Goal: Transaction & Acquisition: Book appointment/travel/reservation

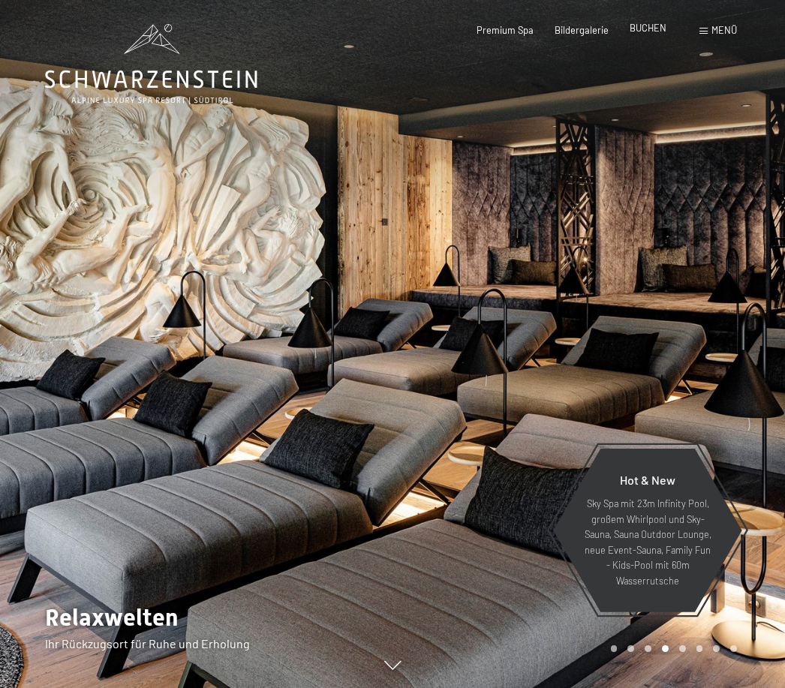
click at [645, 33] on span "BUCHEN" at bounding box center [648, 28] width 37 height 12
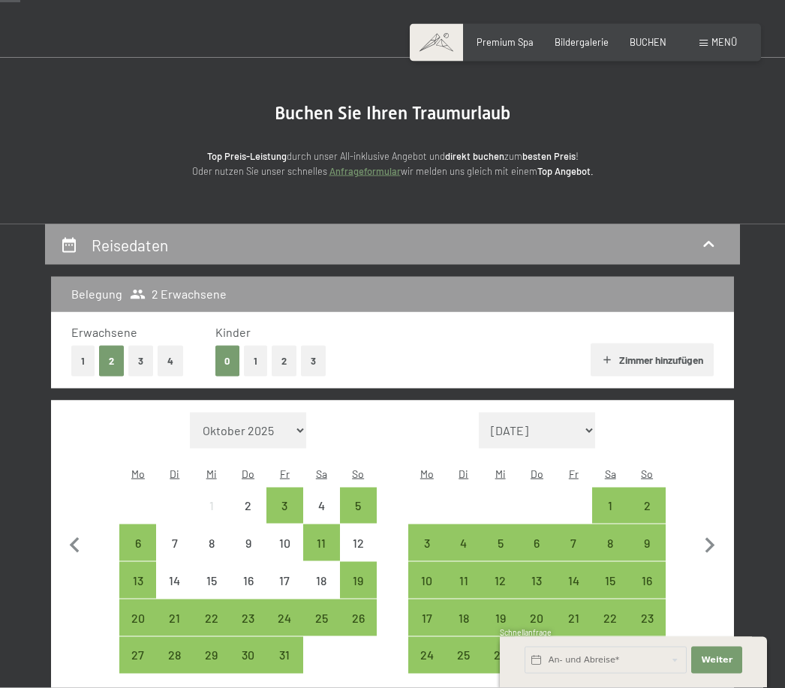
scroll to position [218, 0]
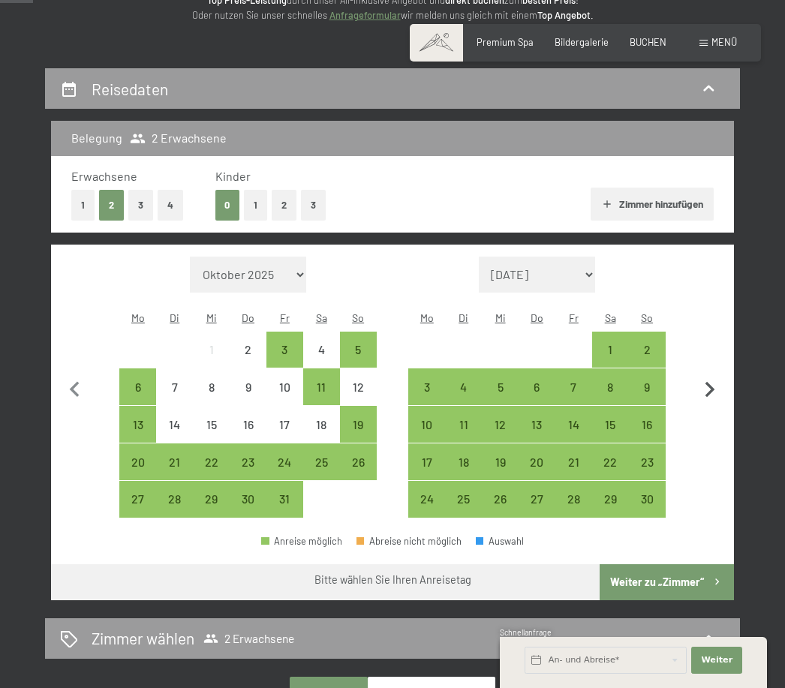
click at [706, 377] on icon "button" at bounding box center [710, 391] width 32 height 32
select select "2025-11-01"
select select "[DATE]"
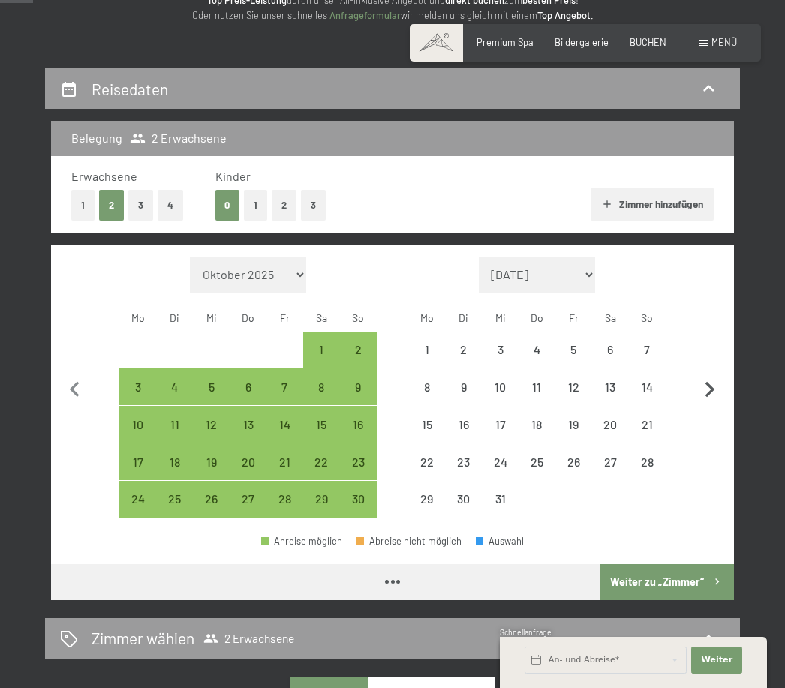
click at [712, 375] on icon "button" at bounding box center [710, 391] width 32 height 32
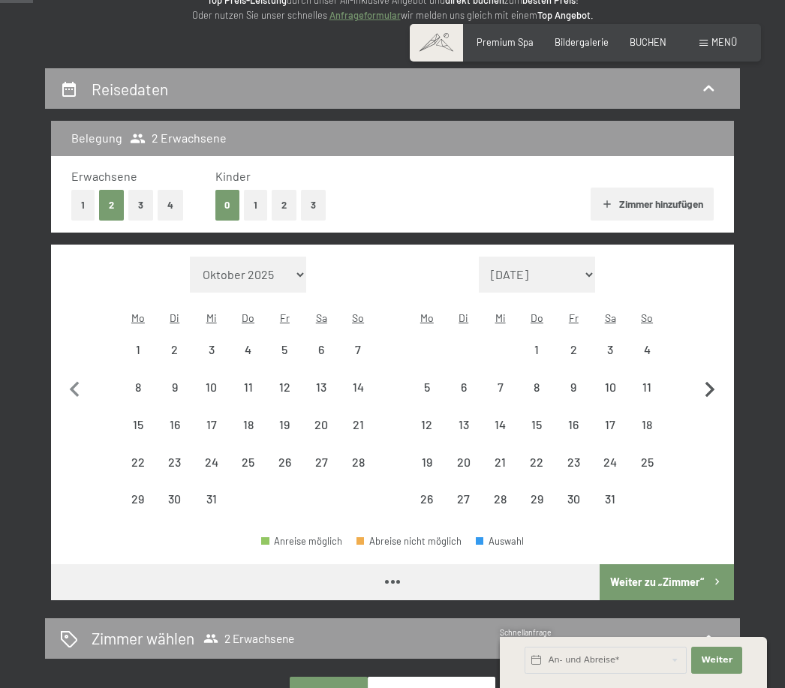
select select "[DATE]"
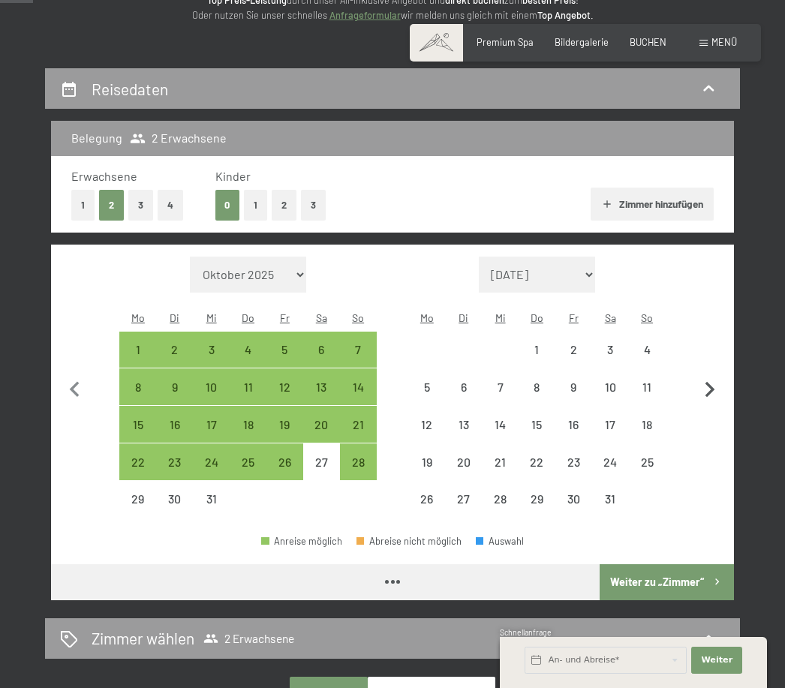
select select "[DATE]"
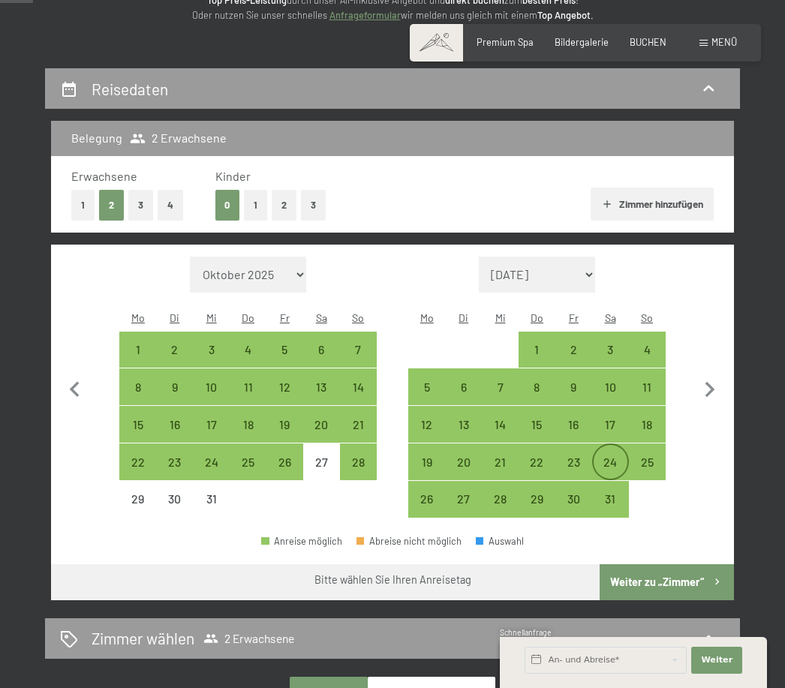
click at [614, 456] on div "24" at bounding box center [611, 473] width 34 height 34
select select "2025-12-01"
select select "2026-01-01"
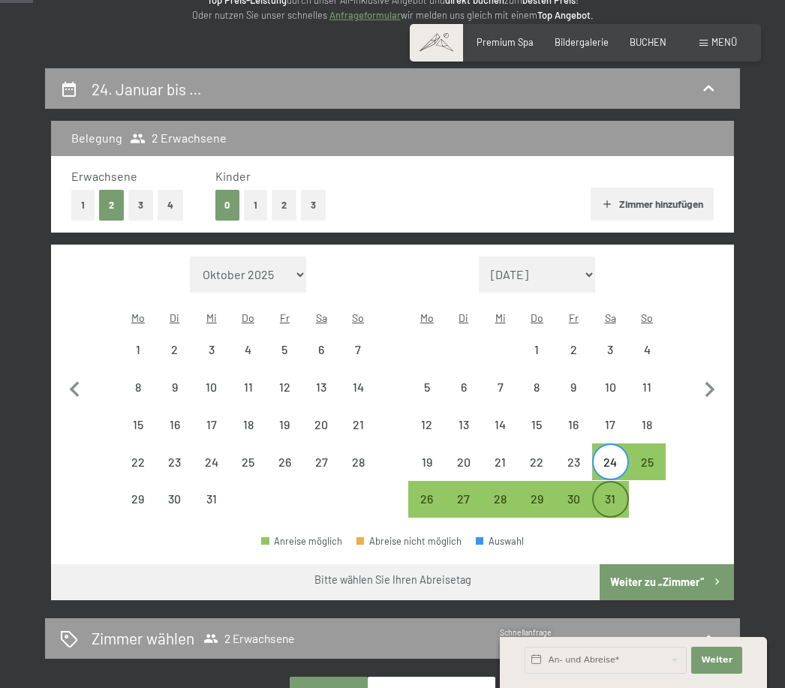
click at [612, 493] on div "31" at bounding box center [611, 510] width 34 height 34
select select "2025-12-01"
select select "2026-01-01"
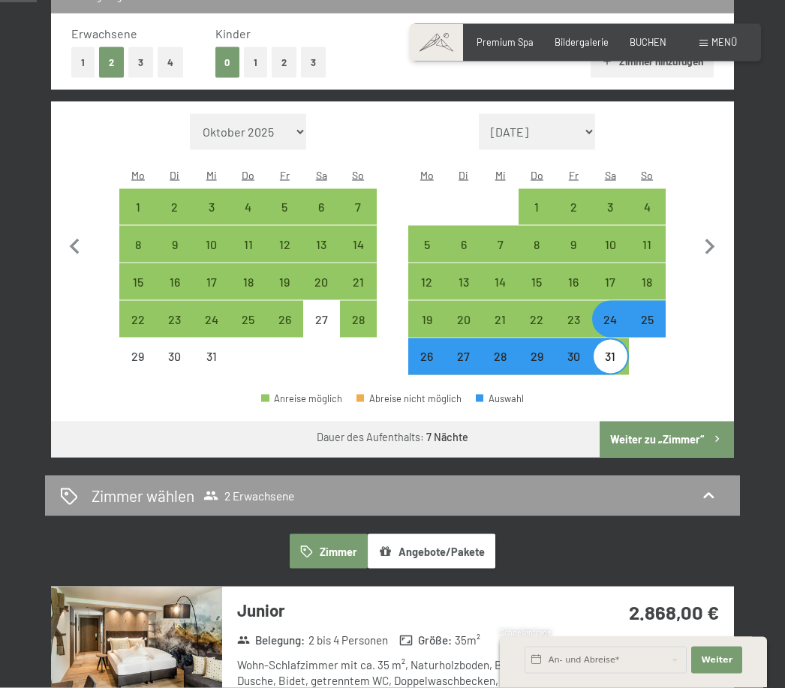
scroll to position [421, 0]
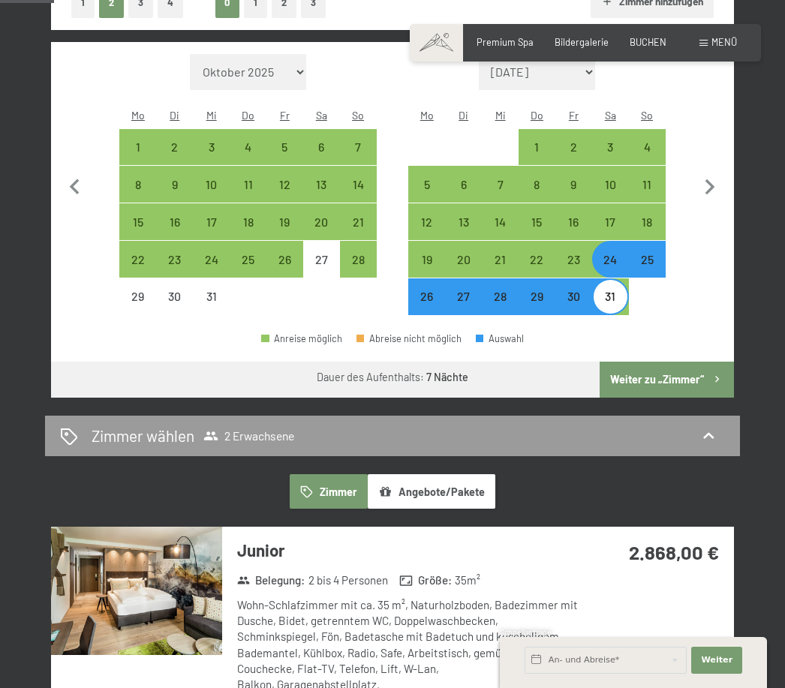
click at [679, 364] on button "Weiter zu „Zimmer“" at bounding box center [667, 380] width 134 height 36
select select "[DATE]"
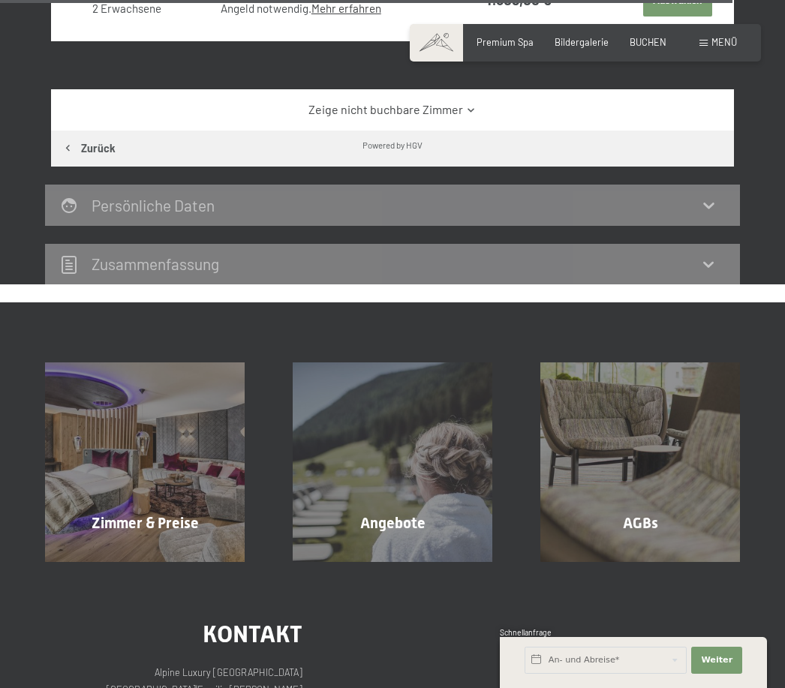
scroll to position [5241, 0]
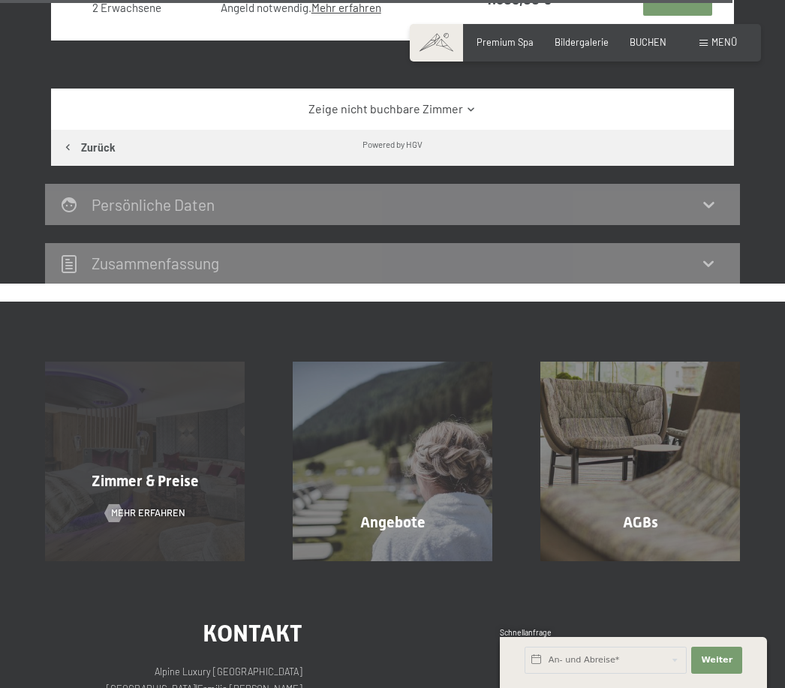
click at [158, 453] on div "Zimmer & Preise Mehr erfahren" at bounding box center [145, 462] width 248 height 200
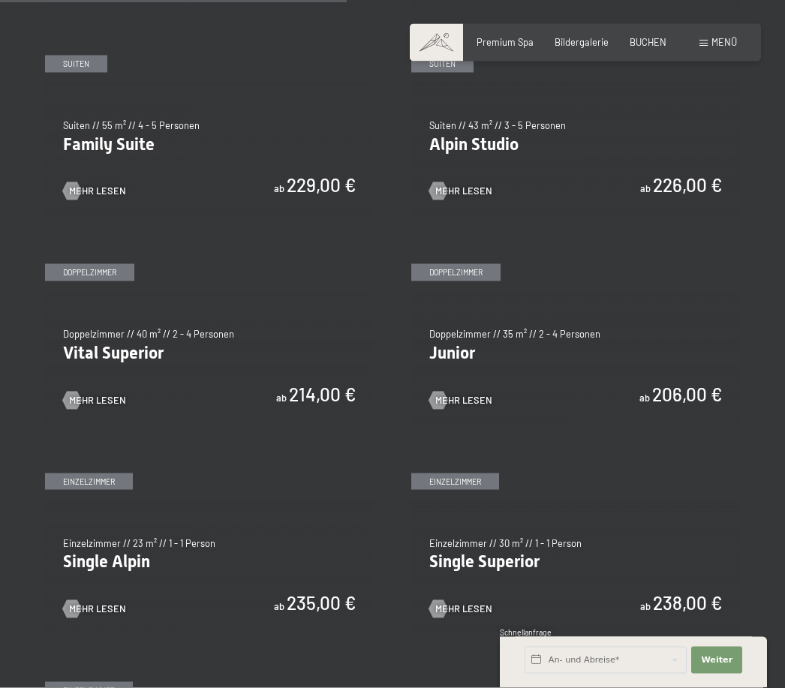
scroll to position [1377, 0]
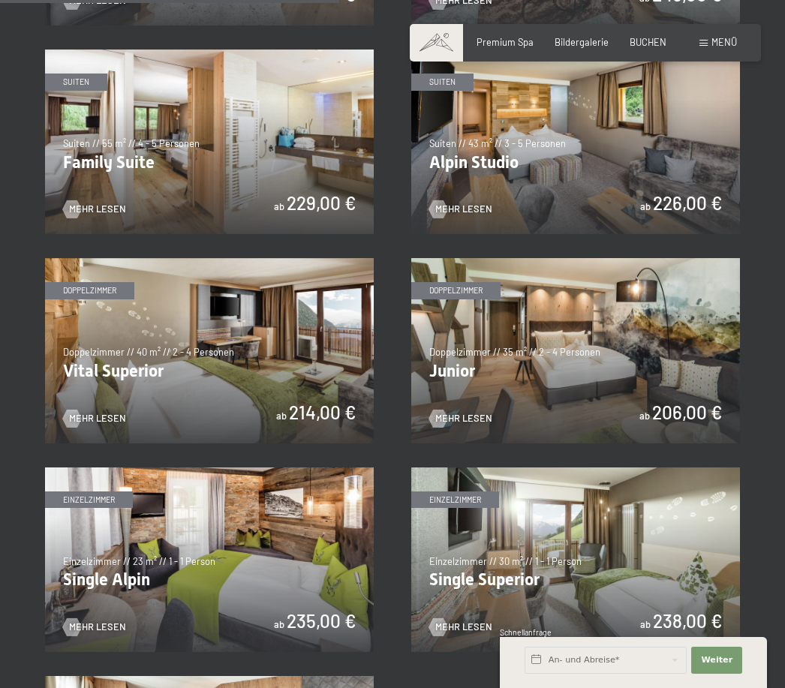
click at [246, 140] on img at bounding box center [209, 142] width 329 height 185
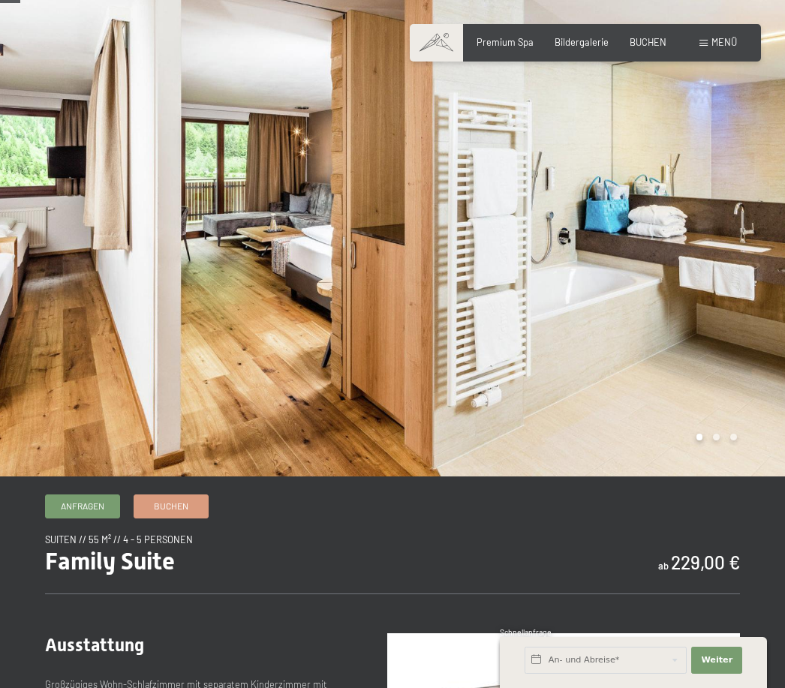
scroll to position [41, 0]
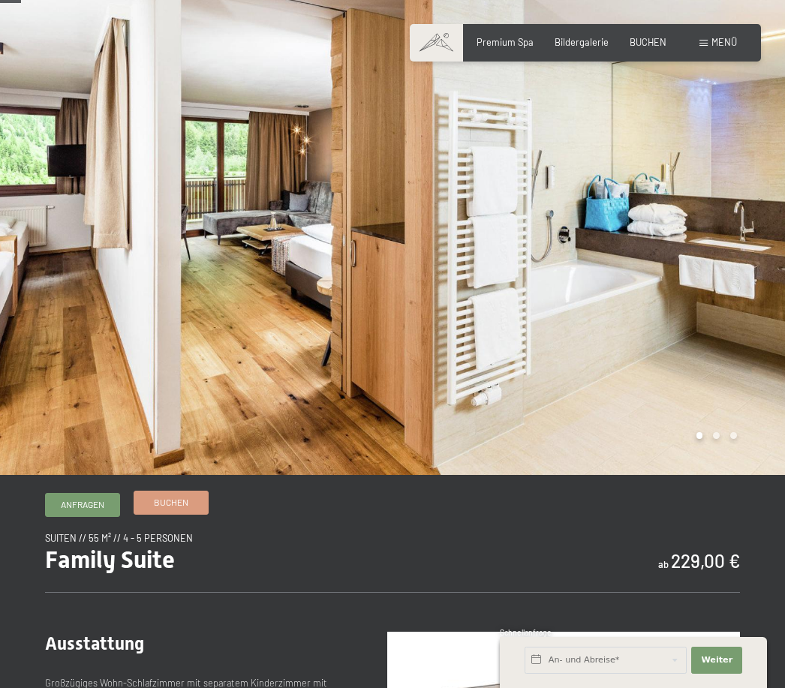
click at [185, 509] on span "Buchen" at bounding box center [171, 502] width 35 height 13
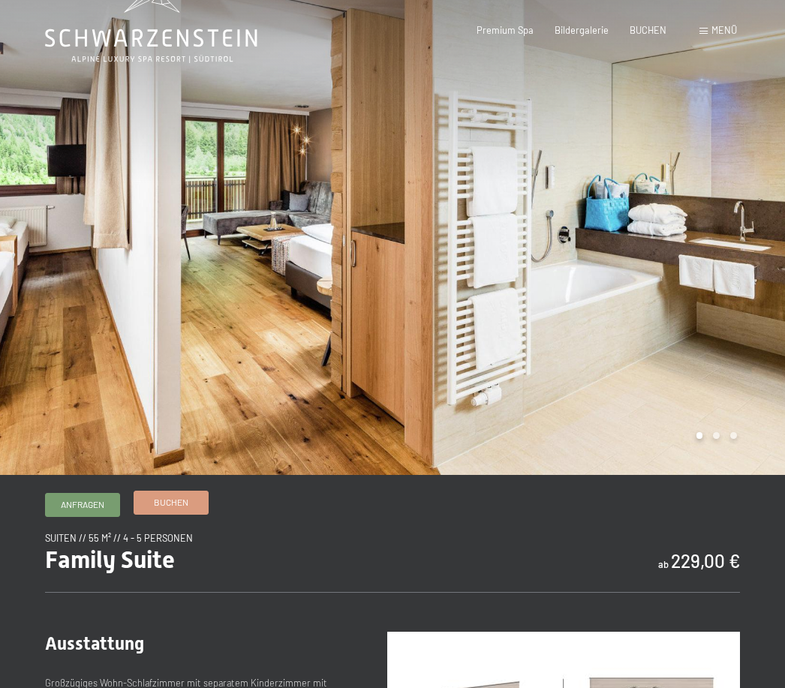
scroll to position [0, 0]
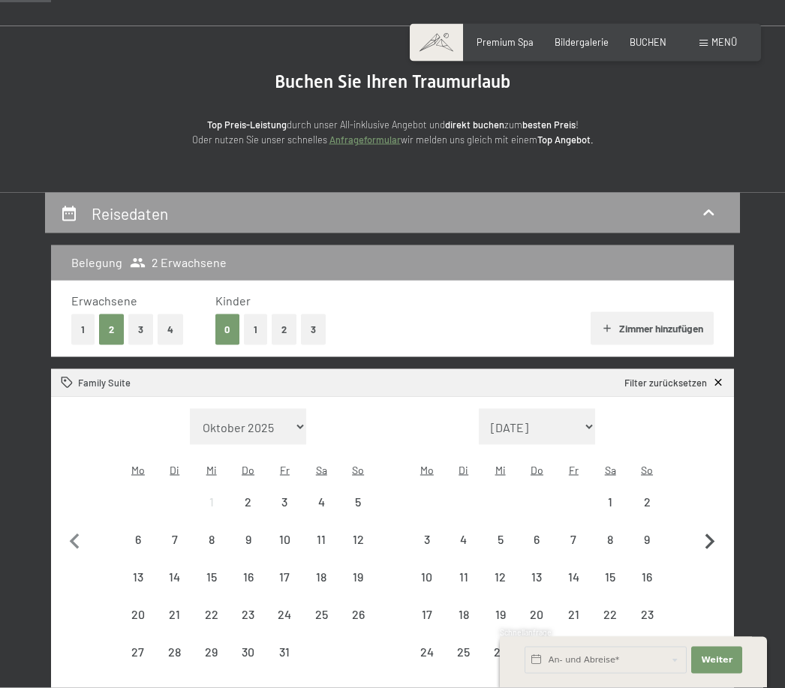
click at [721, 528] on icon "button" at bounding box center [710, 543] width 32 height 32
select select "[DATE]"
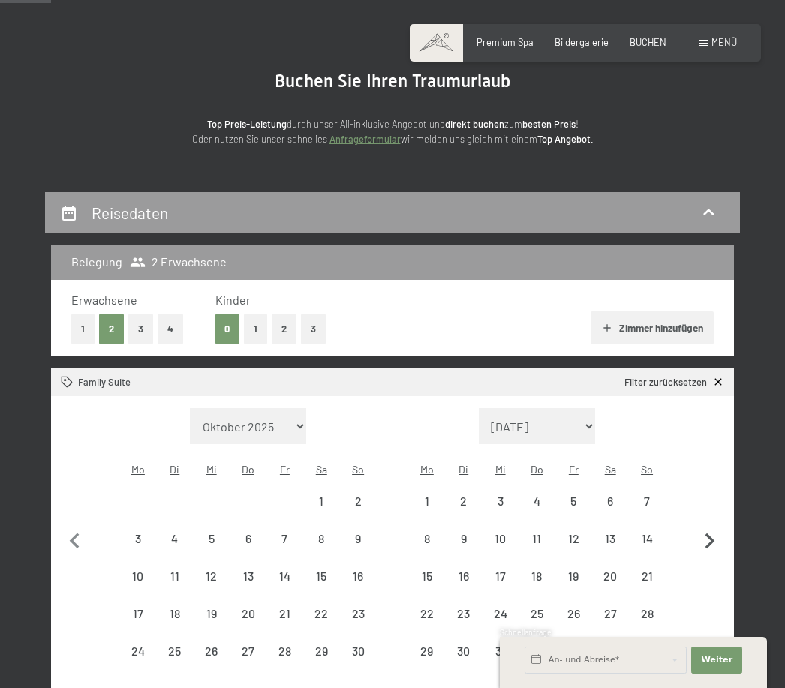
select select "[DATE]"
click at [714, 526] on icon "button" at bounding box center [710, 542] width 32 height 32
select select "[DATE]"
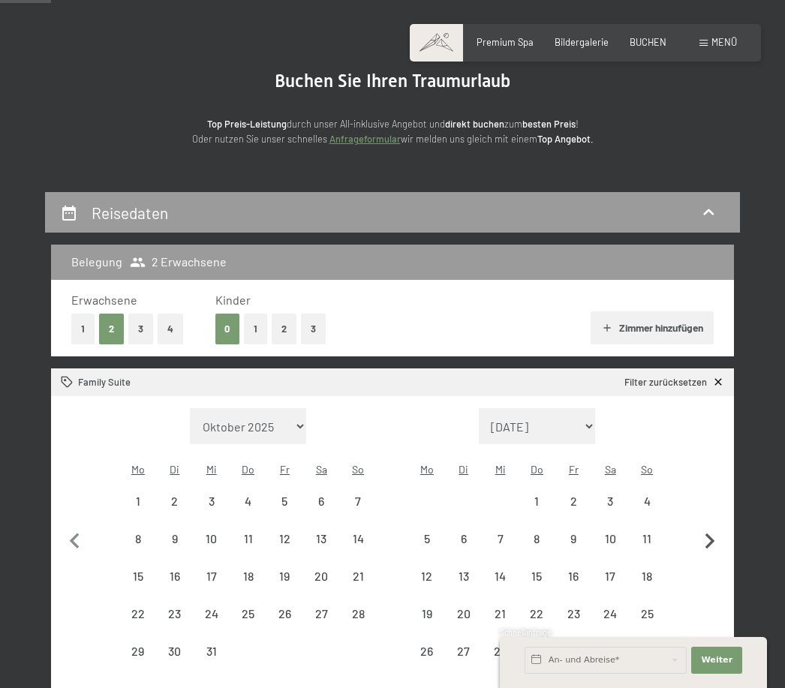
select select "[DATE]"
click at [617, 608] on div "24" at bounding box center [611, 625] width 34 height 34
select select "2025-12-01"
select select "2026-01-01"
click at [615, 645] on div "31" at bounding box center [611, 662] width 34 height 34
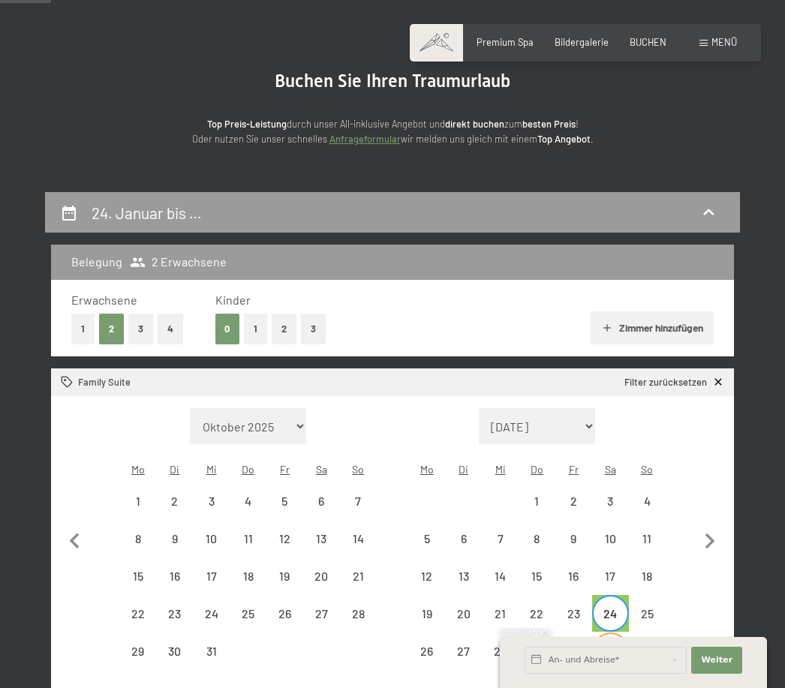
select select "2025-12-01"
select select "2026-01-01"
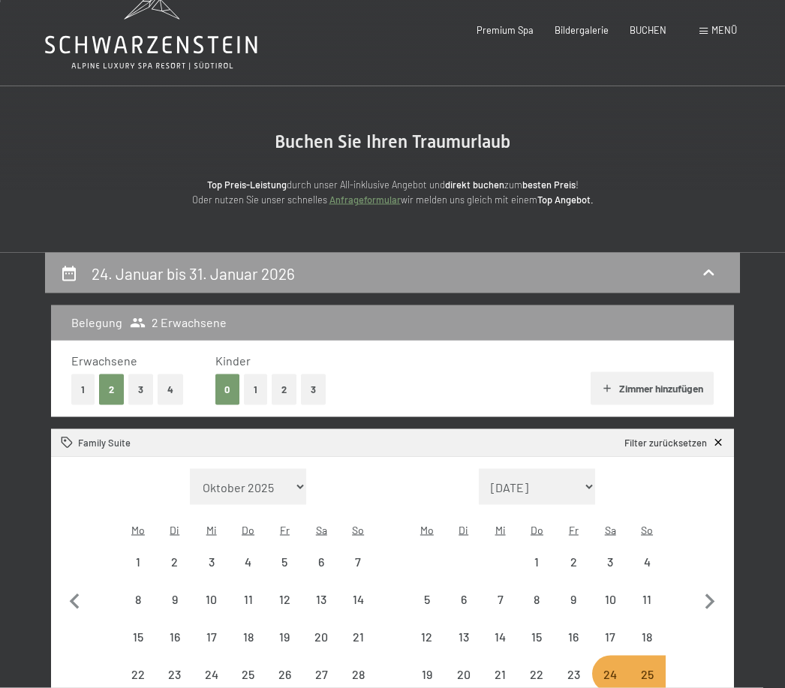
scroll to position [0, 0]
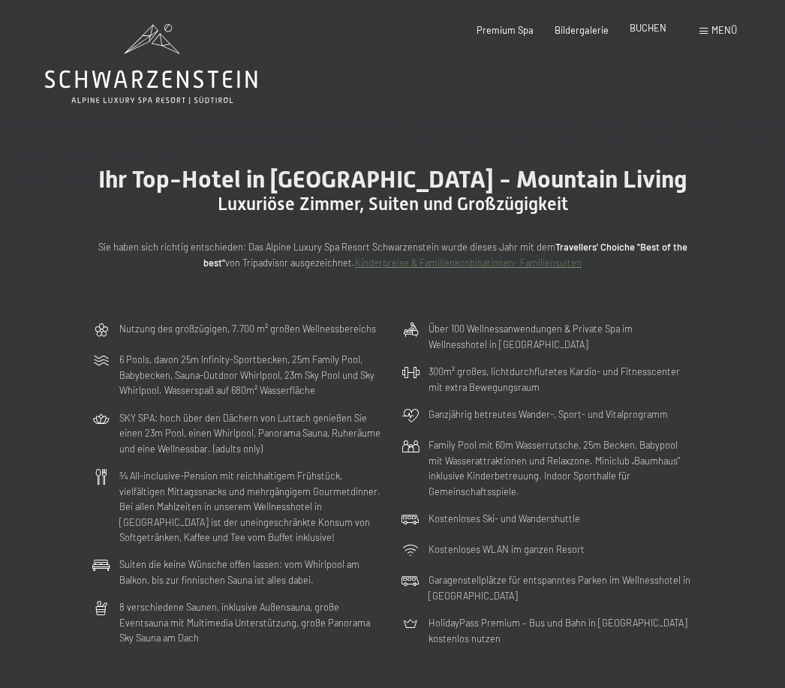
click at [648, 28] on span "BUCHEN" at bounding box center [648, 28] width 37 height 12
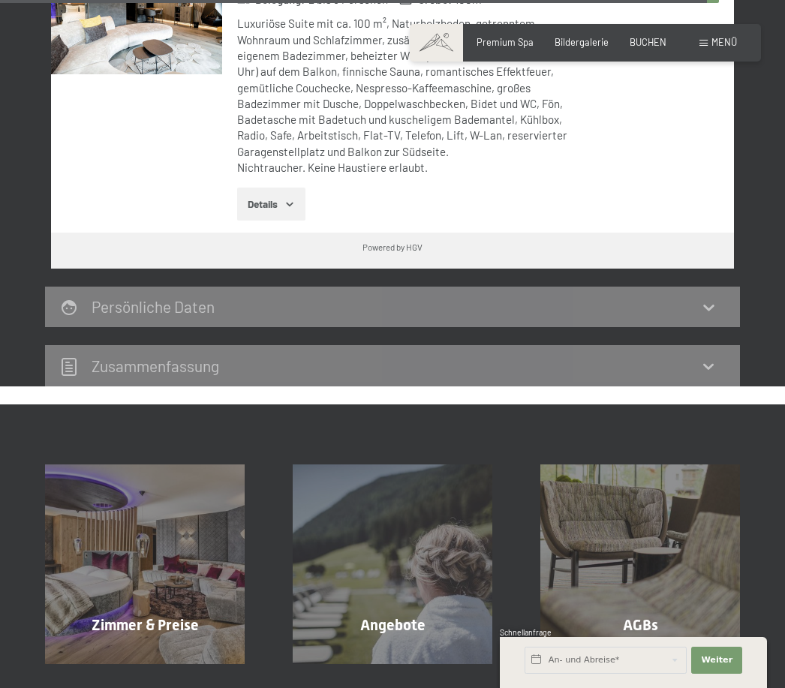
scroll to position [4681, 0]
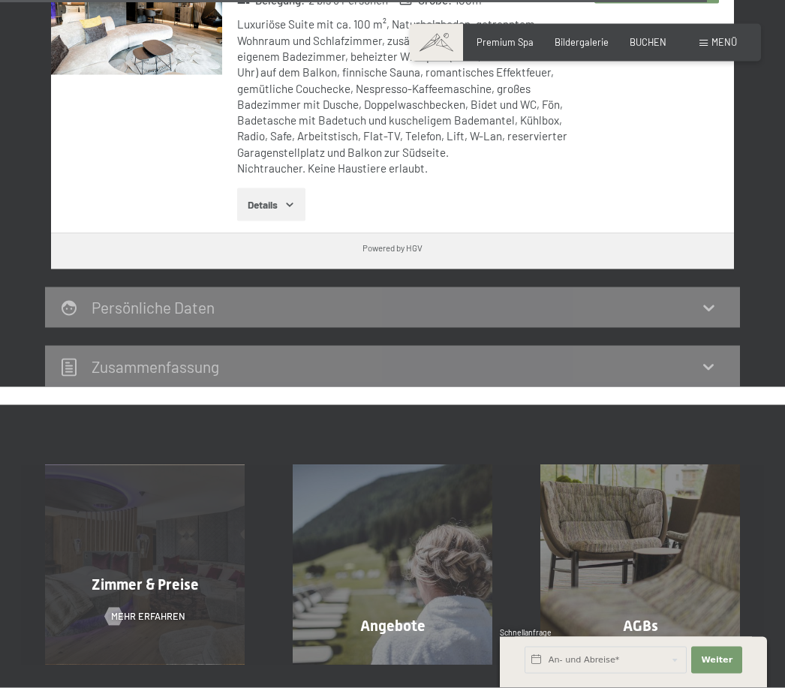
click at [140, 610] on span "Mehr erfahren" at bounding box center [148, 617] width 74 height 14
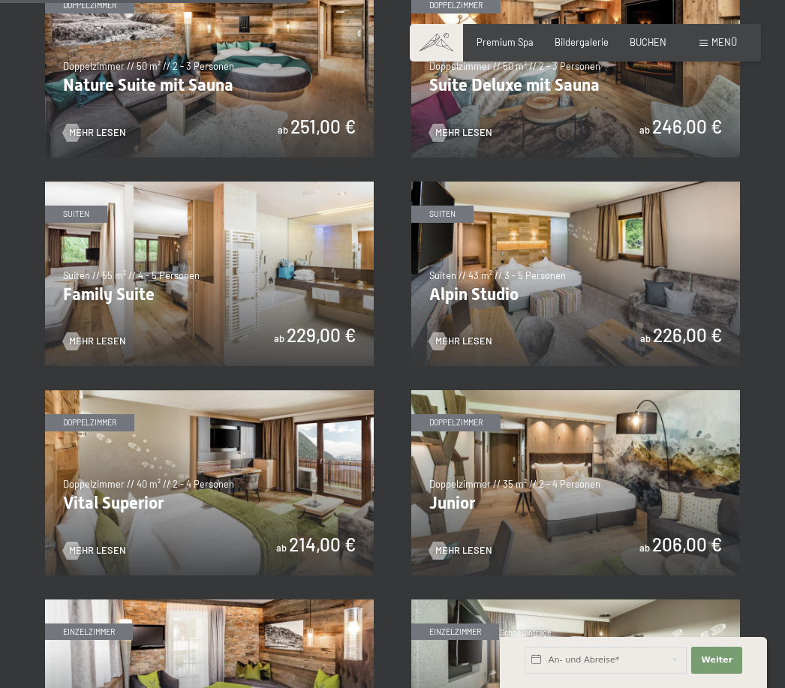
scroll to position [1244, 0]
click at [591, 257] on img at bounding box center [575, 274] width 329 height 185
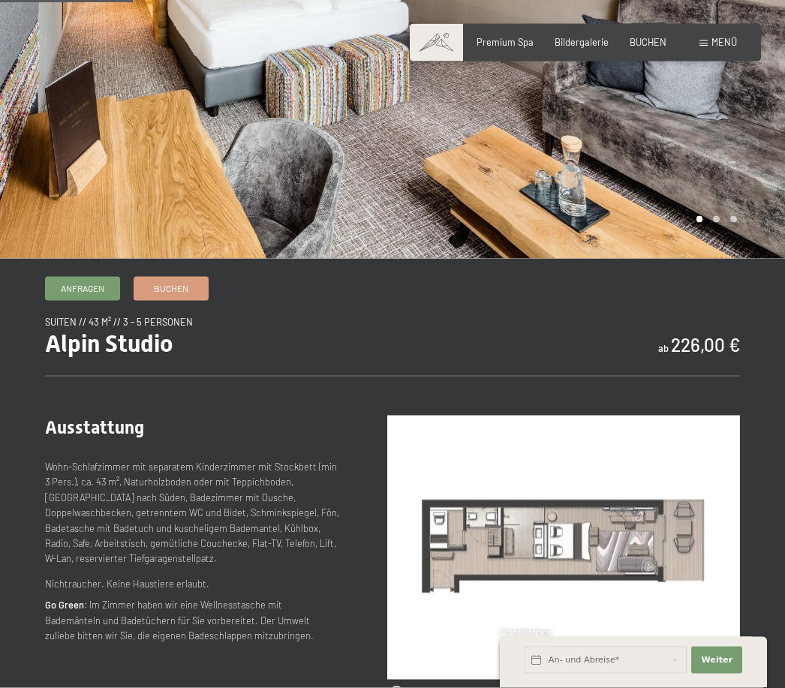
scroll to position [258, 0]
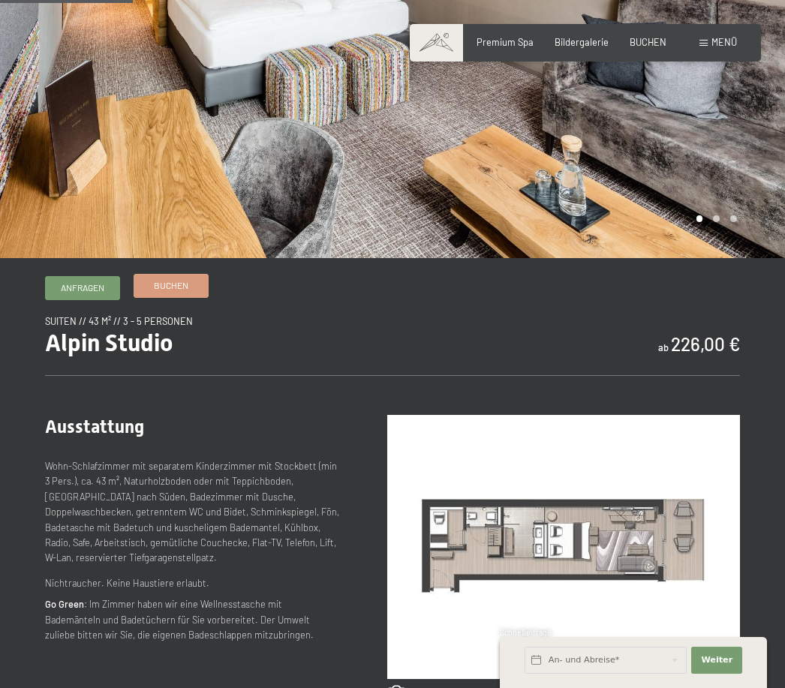
click at [186, 297] on link "Buchen" at bounding box center [171, 286] width 74 height 23
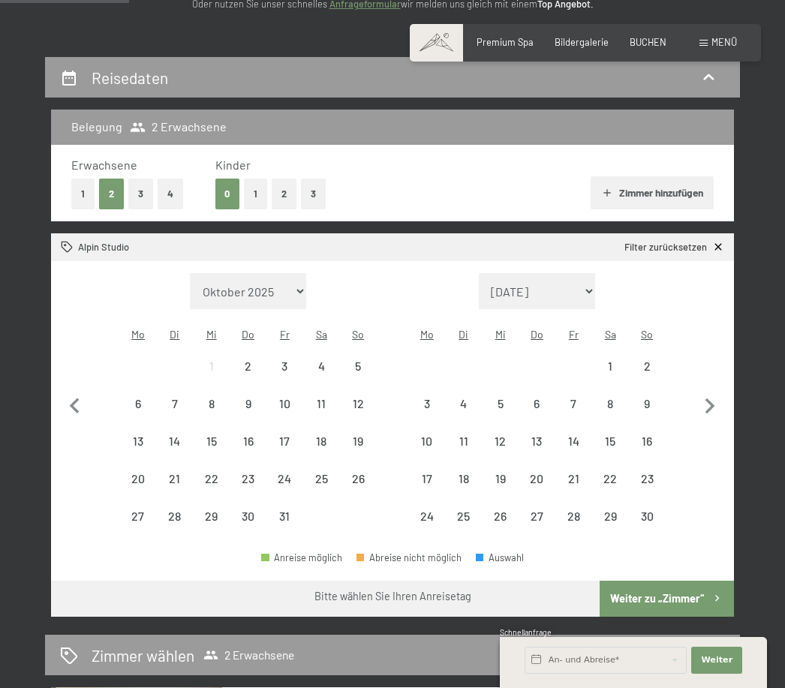
scroll to position [239, 0]
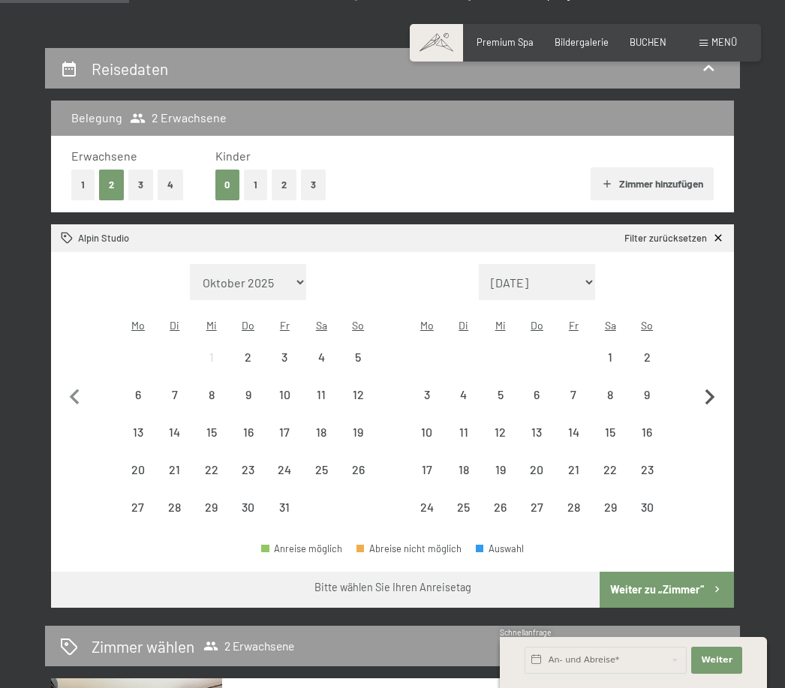
click at [708, 390] on icon "button" at bounding box center [711, 398] width 10 height 16
select select "[DATE]"
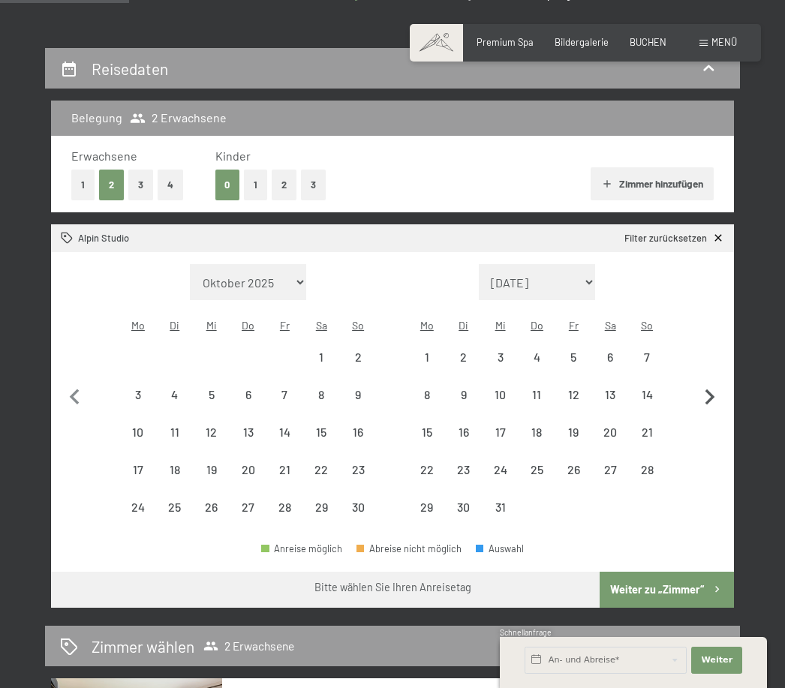
click at [700, 382] on icon "button" at bounding box center [710, 398] width 32 height 32
select select "[DATE]"
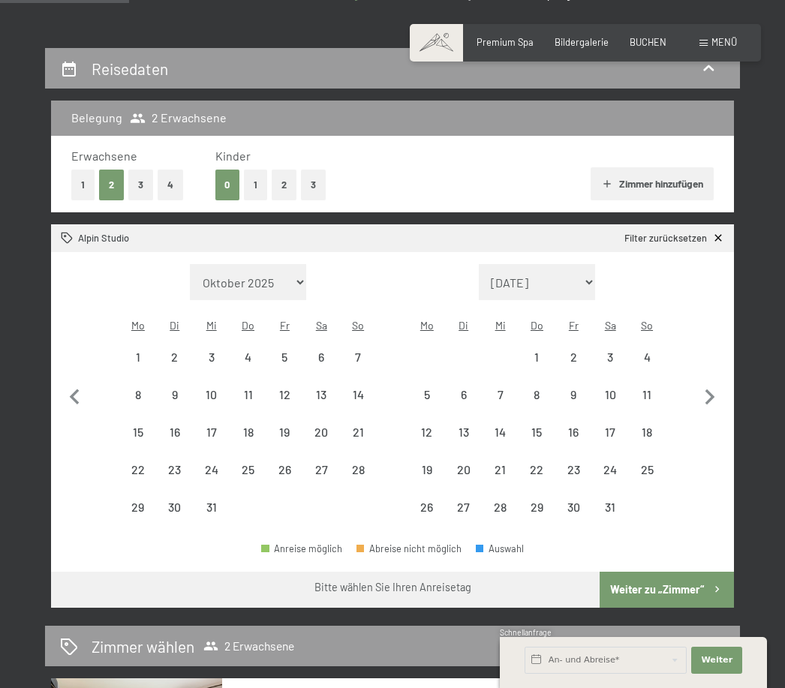
click at [664, 451] on div "25" at bounding box center [647, 469] width 37 height 37
select select "[DATE]"
click at [583, 464] on div "23" at bounding box center [574, 481] width 34 height 34
select select "[DATE]"
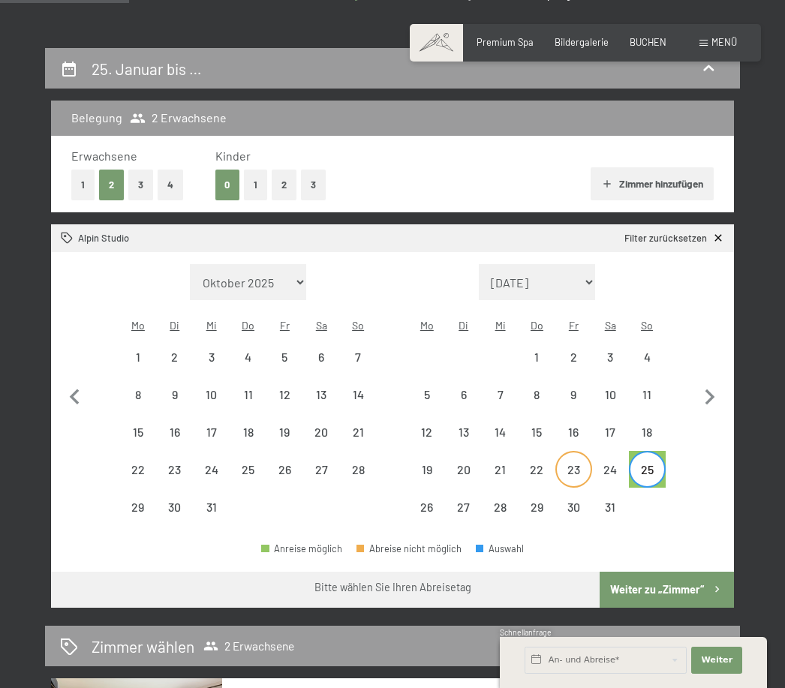
select select "[DATE]"
click at [577, 501] on div "30" at bounding box center [574, 518] width 34 height 34
select select "[DATE]"
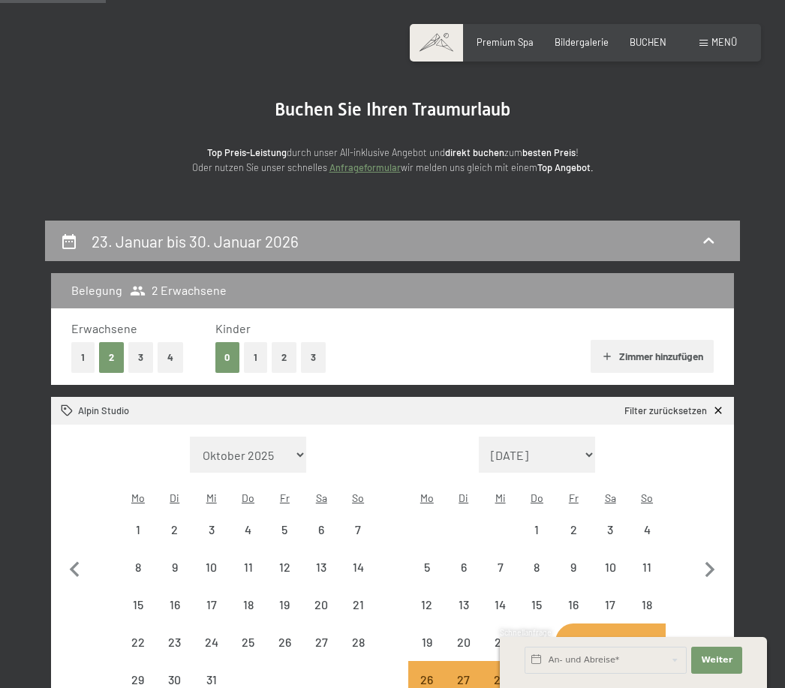
scroll to position [0, 0]
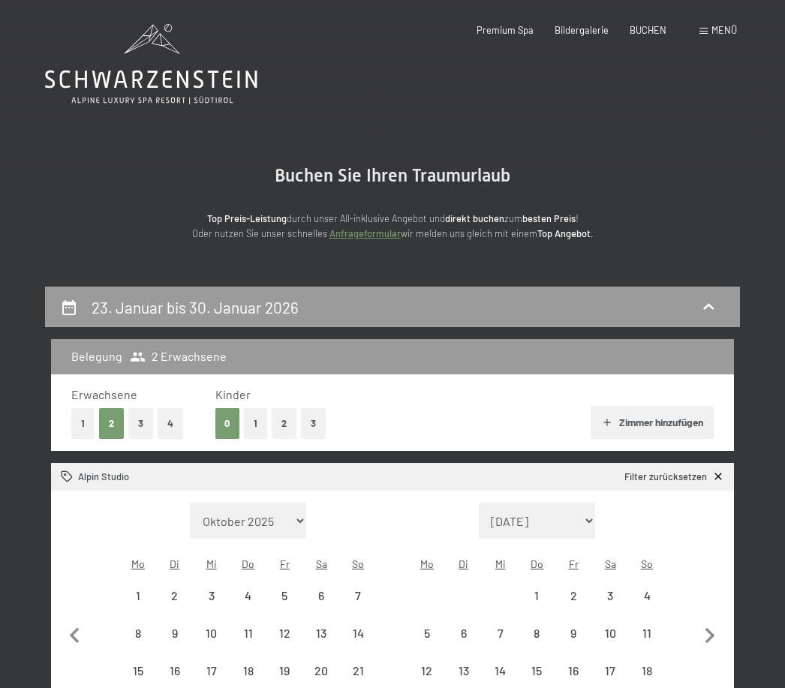
select select "[DATE]"
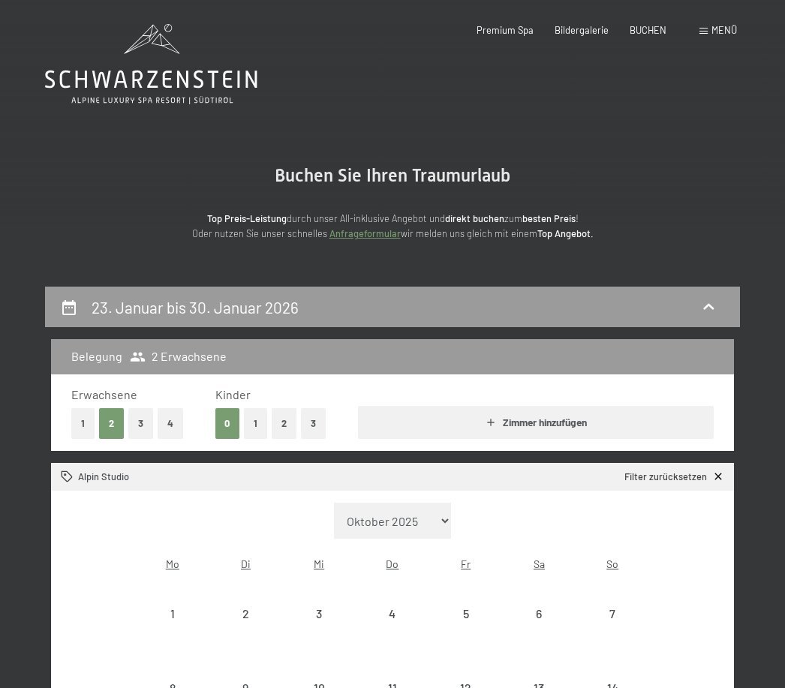
select select "[DATE]"
